Goal: Task Accomplishment & Management: Manage account settings

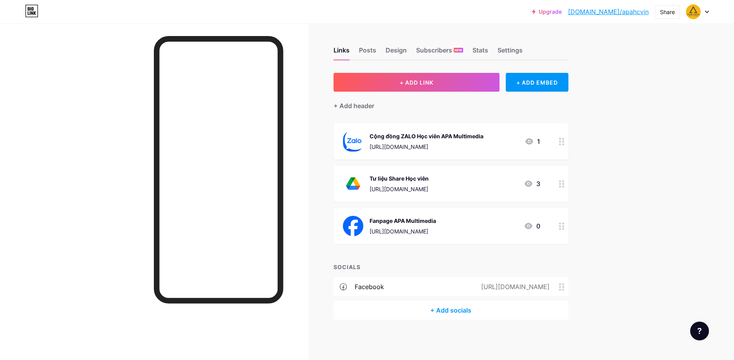
click at [626, 11] on link "[DOMAIN_NAME]/apahcvin" at bounding box center [608, 11] width 81 height 9
click at [439, 136] on div "Cộng đồng ZALO Học viên APA Multimedia" at bounding box center [427, 136] width 114 height 8
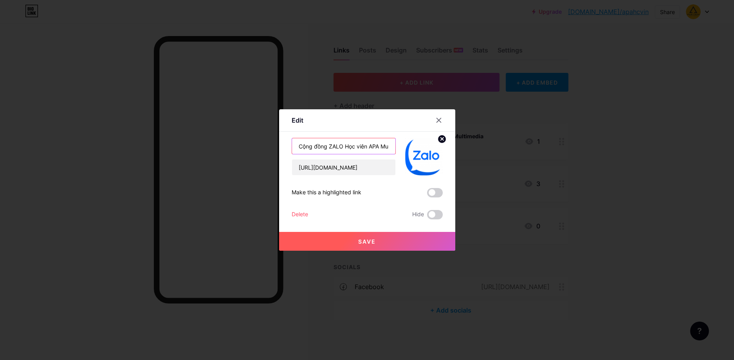
click at [344, 149] on input "Cộng đồng ZALO Học viên APA Multimedia" at bounding box center [343, 146] width 103 height 16
drag, startPoint x: 343, startPoint y: 145, endPoint x: 365, endPoint y: 145, distance: 21.9
click at [365, 145] on input "Cộng đồng ZALO Học viên APA Multimedia" at bounding box center [343, 146] width 103 height 16
type input "Cộng đồng ZALO APA Multimedia"
click at [373, 237] on button "Save" at bounding box center [367, 241] width 176 height 19
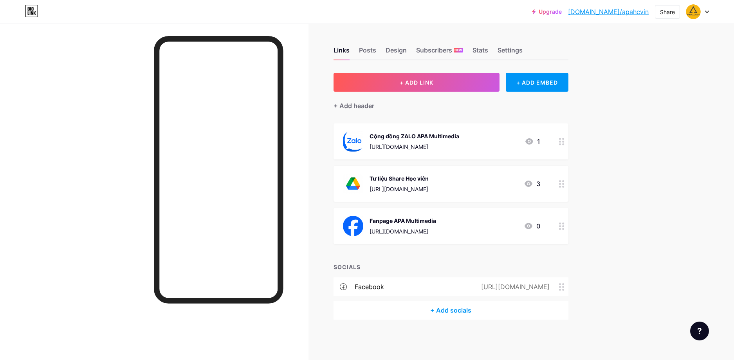
click at [608, 14] on link "[DOMAIN_NAME]/apahcvin" at bounding box center [608, 11] width 81 height 9
click at [641, 190] on div "Upgrade [DOMAIN_NAME]/apahcv... [DOMAIN_NAME]/apahcvin Share Switch accounts AP…" at bounding box center [367, 180] width 734 height 360
click at [298, 49] on div at bounding box center [154, 204] width 309 height 360
click at [405, 176] on div "Tư liệu Share Học viên" at bounding box center [399, 178] width 59 height 8
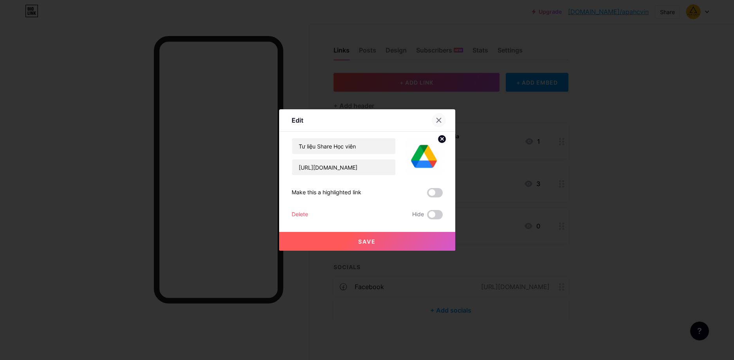
click at [436, 119] on icon at bounding box center [439, 120] width 6 height 6
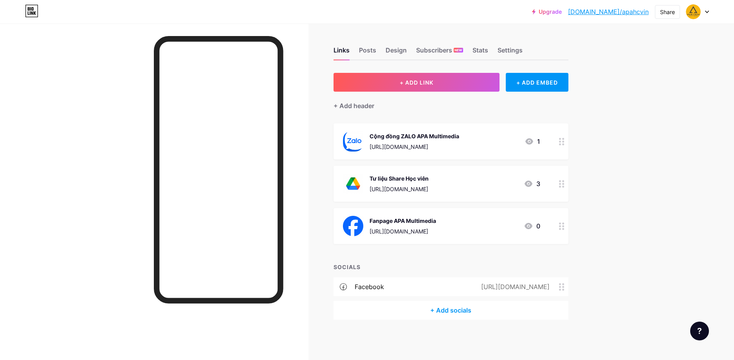
click at [300, 178] on div at bounding box center [154, 204] width 309 height 360
